Goal: Task Accomplishment & Management: Complete application form

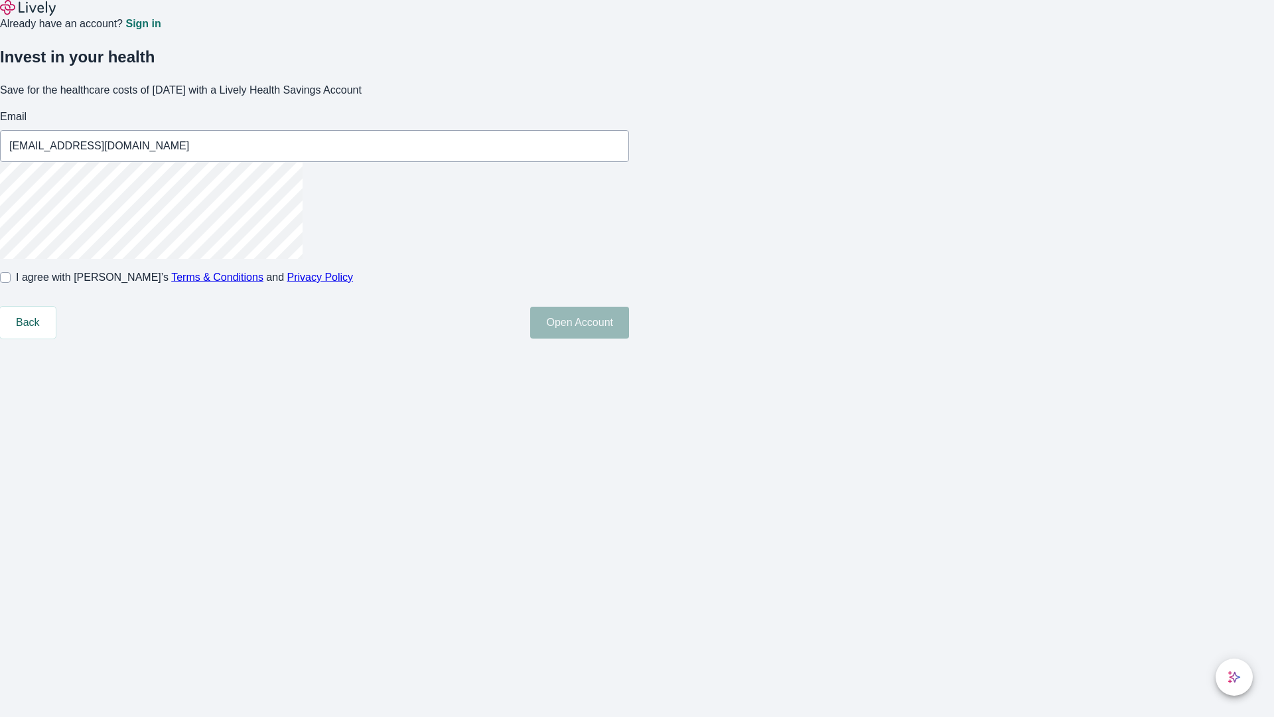
click at [11, 283] on input "I agree with Lively’s Terms & Conditions and Privacy Policy" at bounding box center [5, 277] width 11 height 11
checkbox input "true"
click at [629, 338] on button "Open Account" at bounding box center [579, 323] width 99 height 32
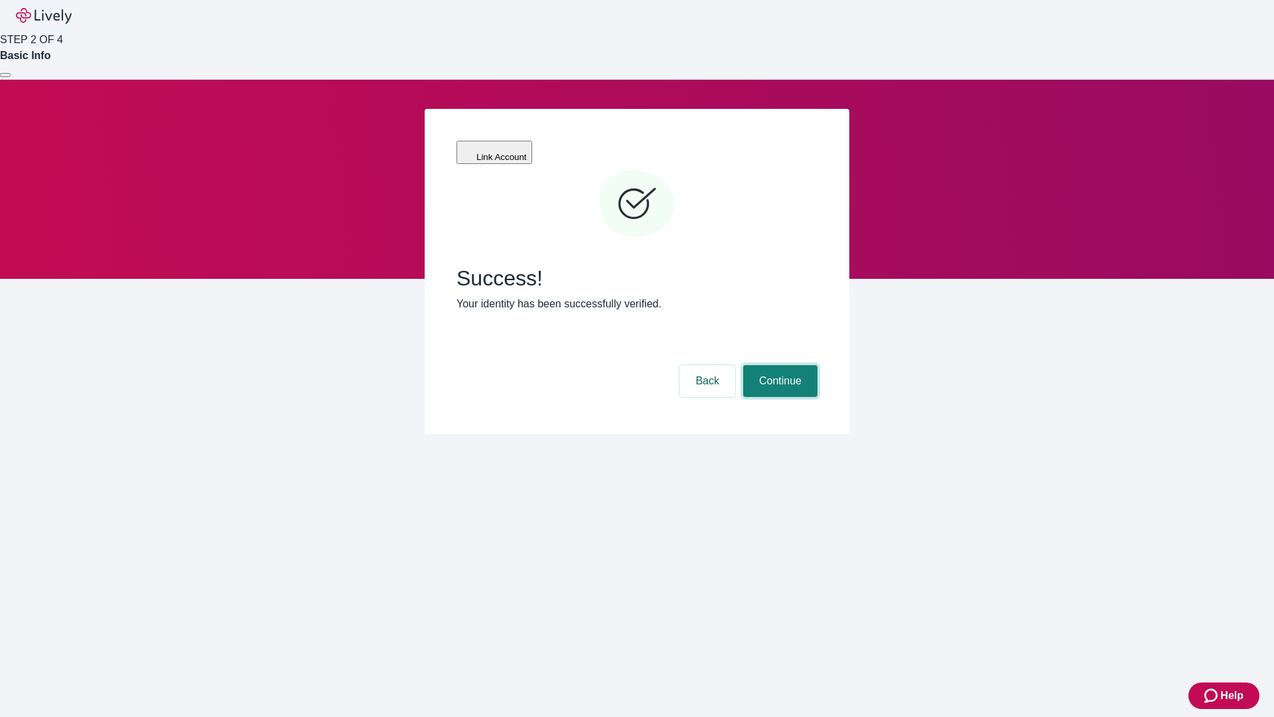
click at [779, 365] on button "Continue" at bounding box center [780, 381] width 74 height 32
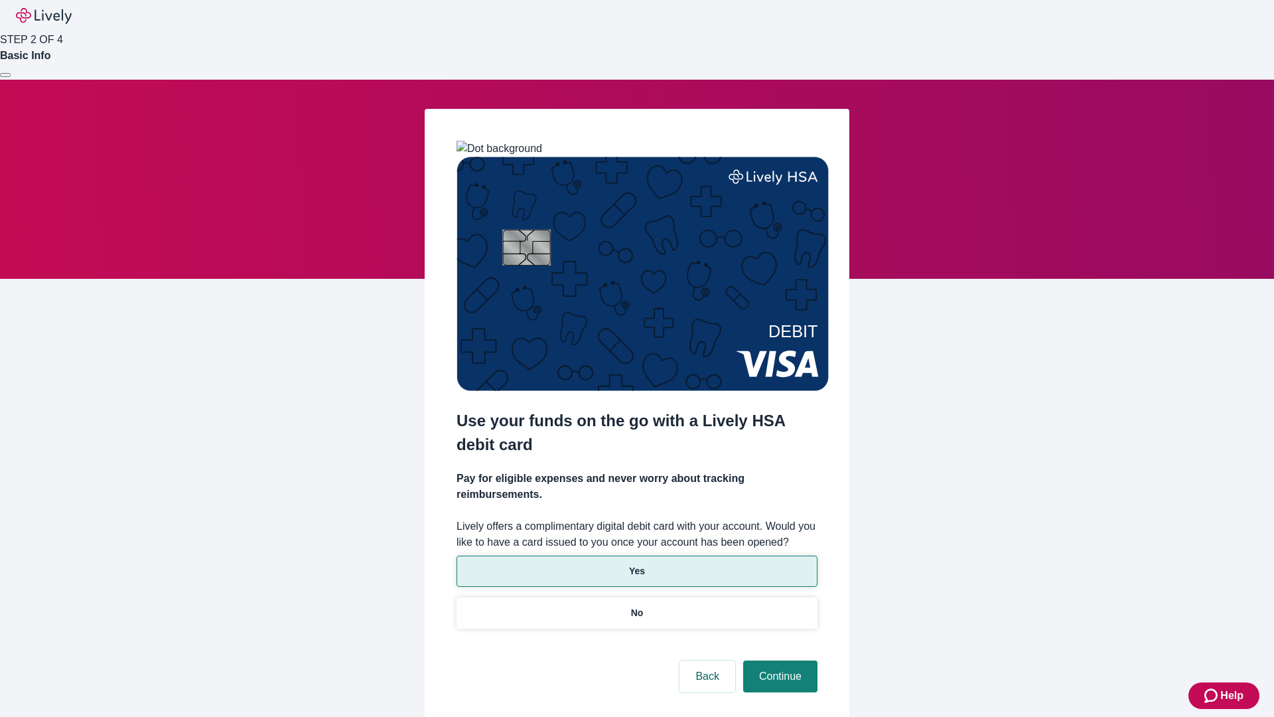
click at [637, 564] on p "Yes" at bounding box center [637, 571] width 16 height 14
click at [779, 660] on button "Continue" at bounding box center [780, 676] width 74 height 32
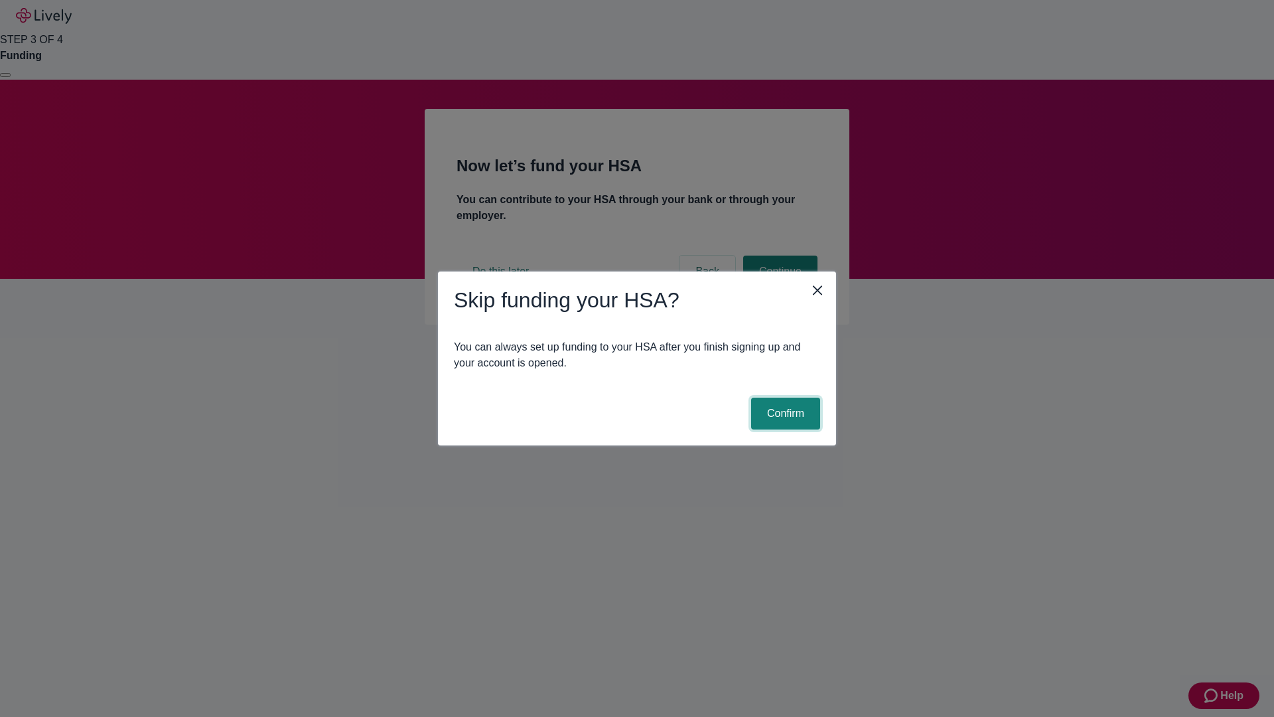
click at [784, 413] on button "Confirm" at bounding box center [785, 414] width 69 height 32
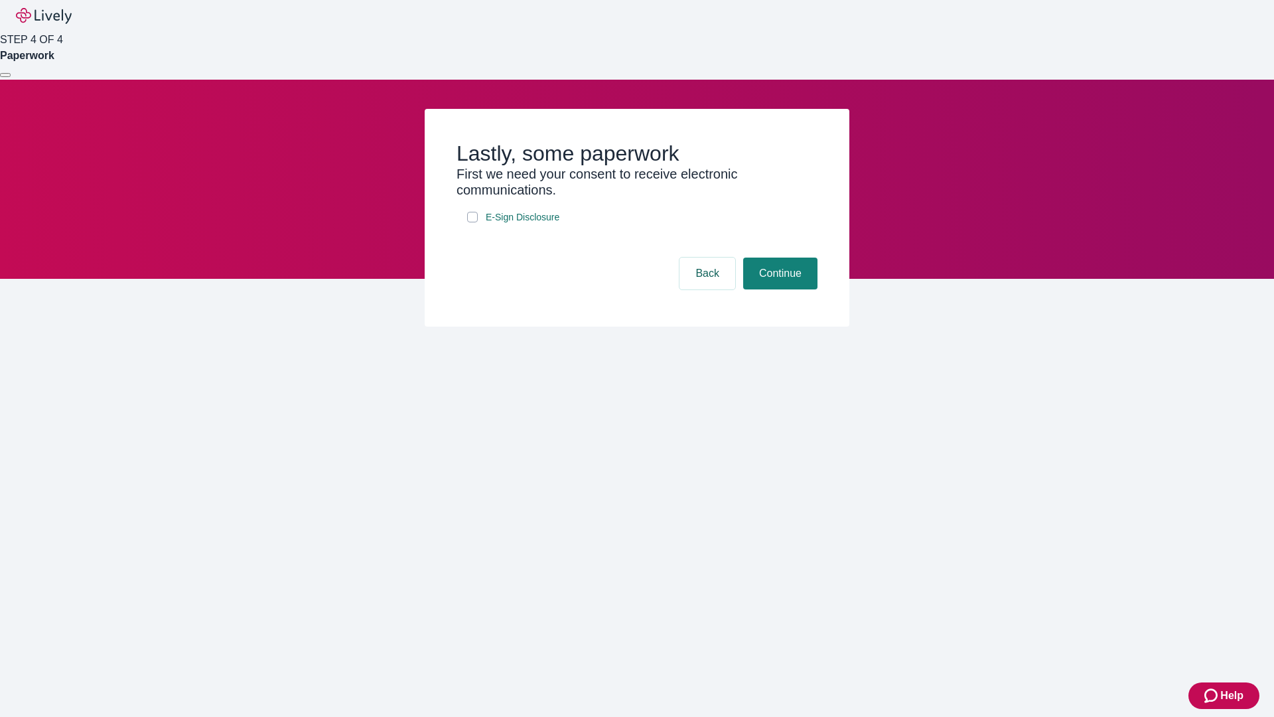
click at [473, 222] on input "E-Sign Disclosure" at bounding box center [472, 217] width 11 height 11
checkbox input "true"
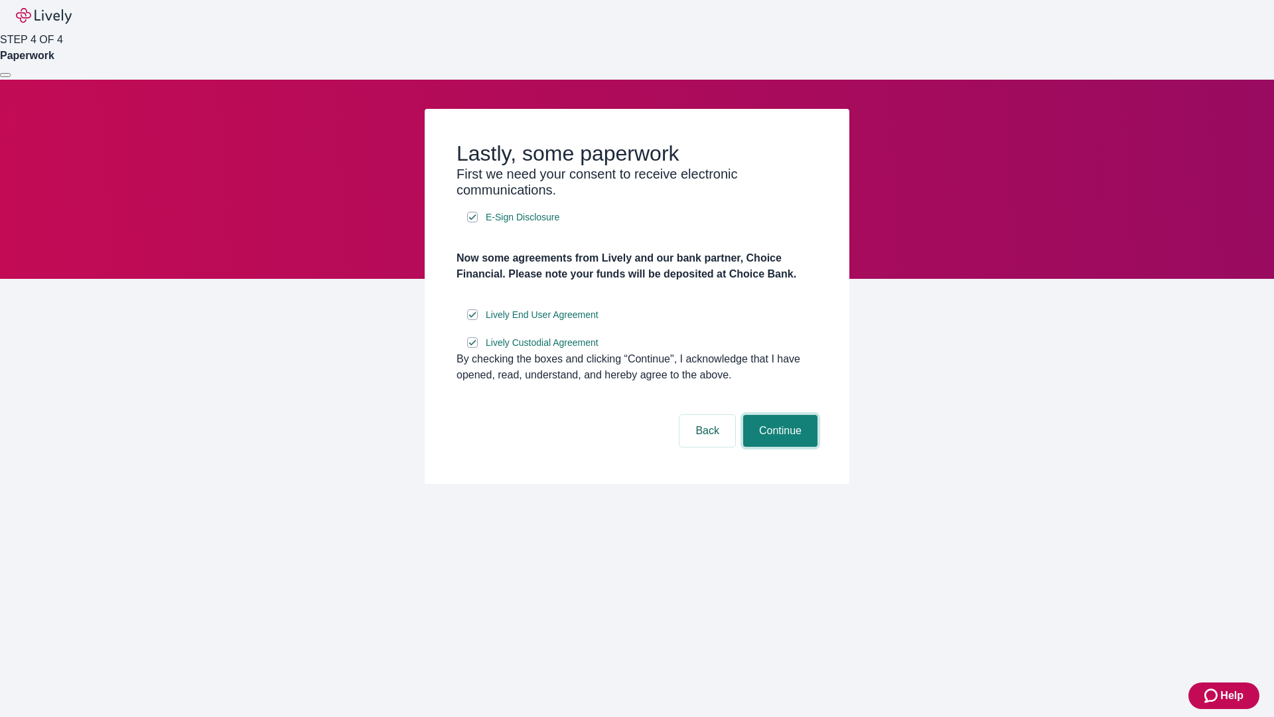
click at [779, 447] on button "Continue" at bounding box center [780, 431] width 74 height 32
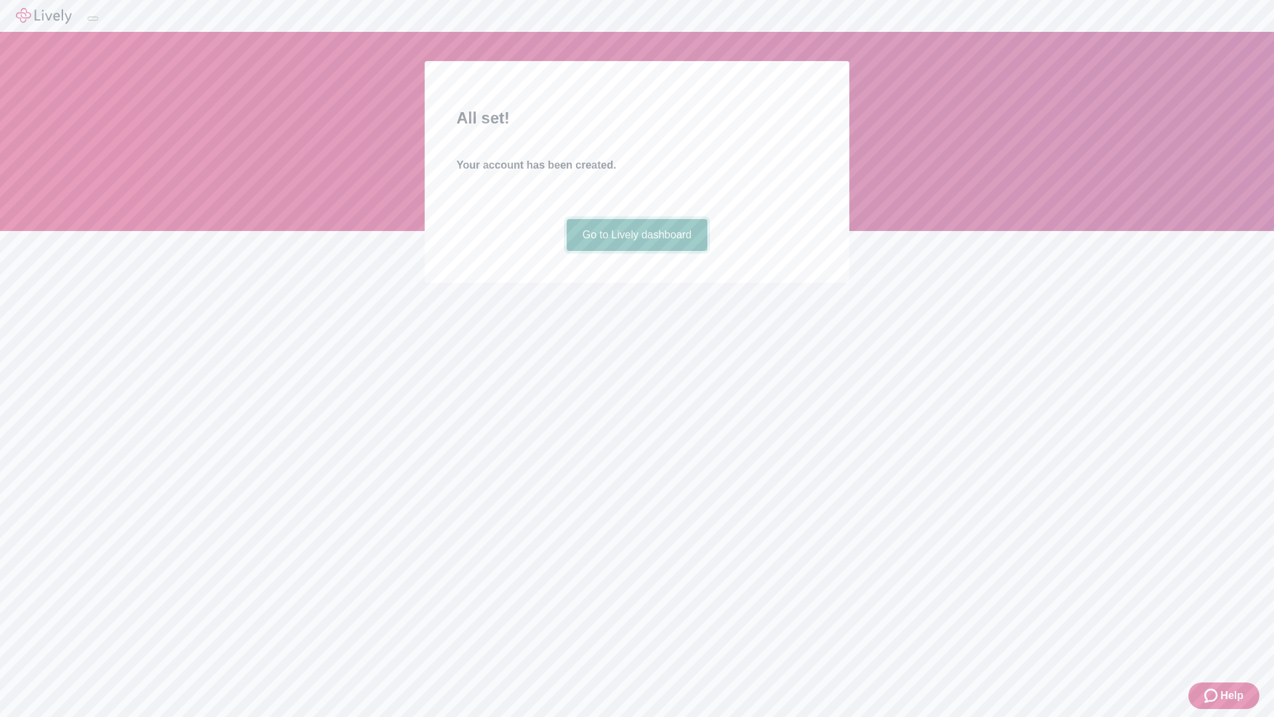
click at [637, 251] on link "Go to Lively dashboard" at bounding box center [637, 235] width 141 height 32
